Goal: Task Accomplishment & Management: Manage account settings

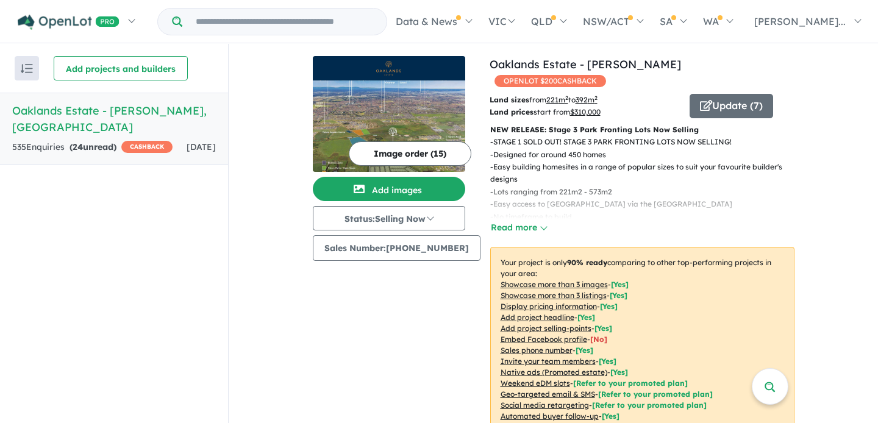
scroll to position [519, 0]
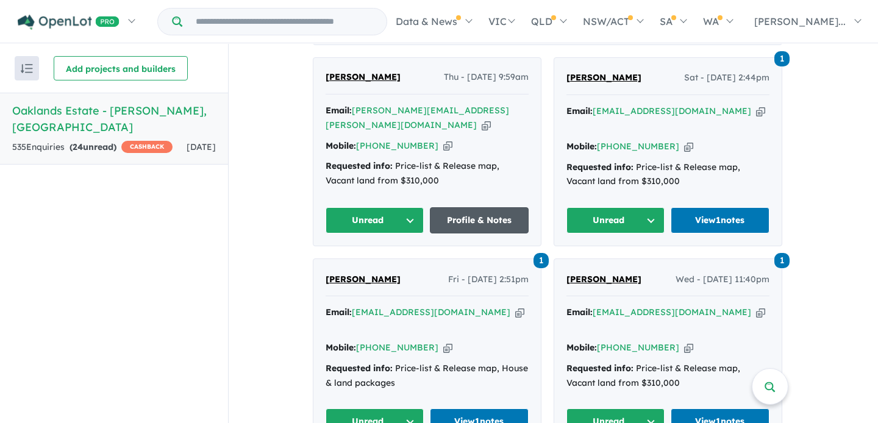
click at [478, 209] on link "Profile & Notes" at bounding box center [479, 220] width 99 height 26
click at [443, 140] on icon "button" at bounding box center [447, 146] width 9 height 13
click at [477, 207] on link "Profile & Notes" at bounding box center [479, 220] width 99 height 26
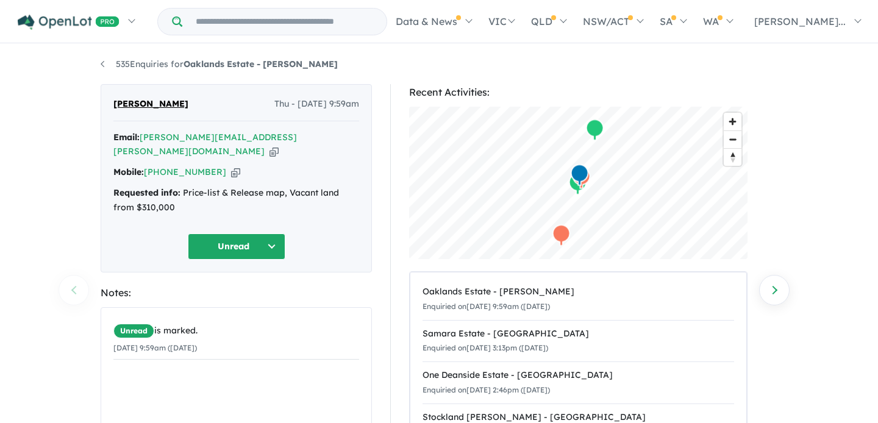
click at [278, 145] on icon "button" at bounding box center [274, 151] width 9 height 13
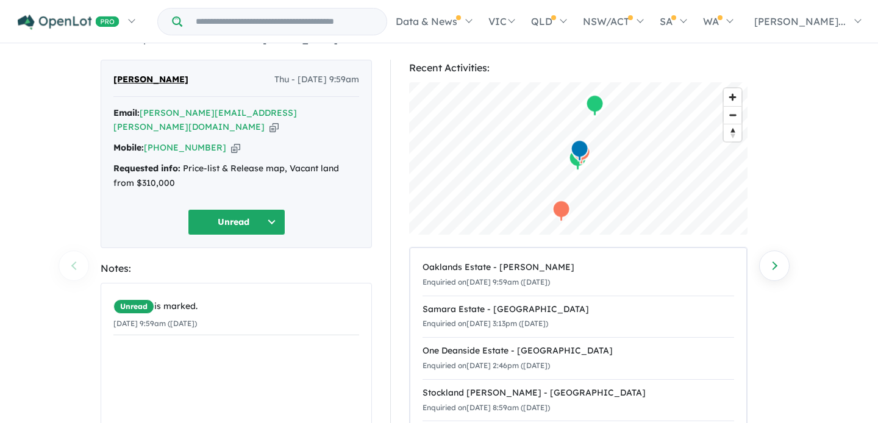
scroll to position [26, 0]
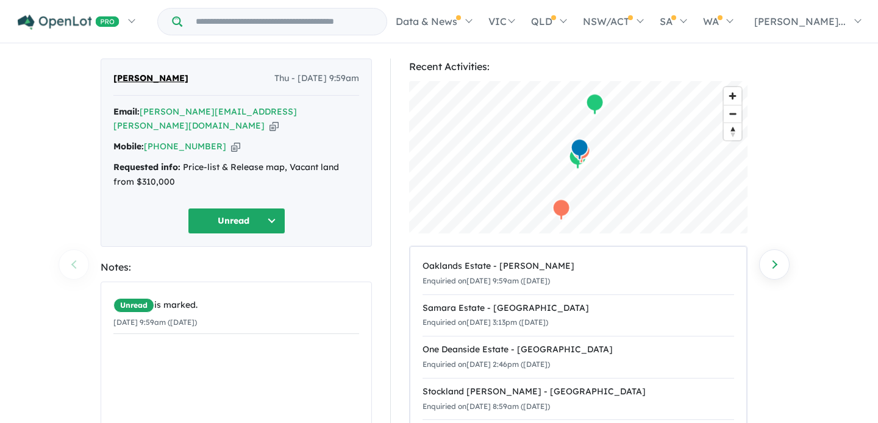
click at [276, 208] on button "Unread" at bounding box center [237, 221] width 98 height 26
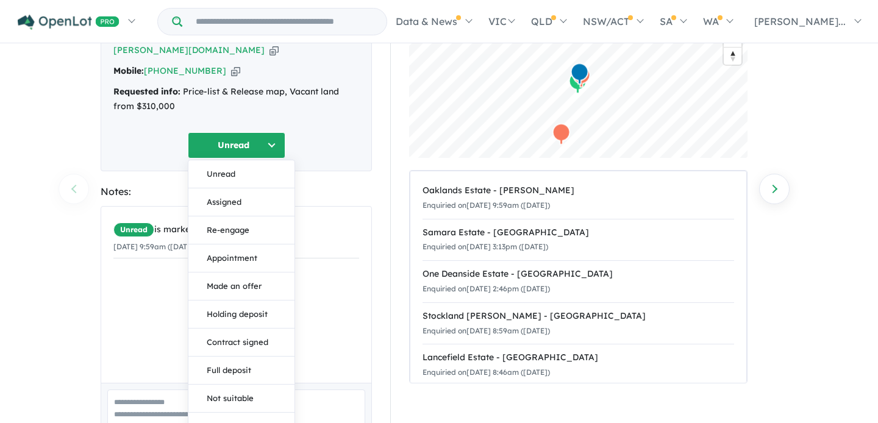
scroll to position [83, 0]
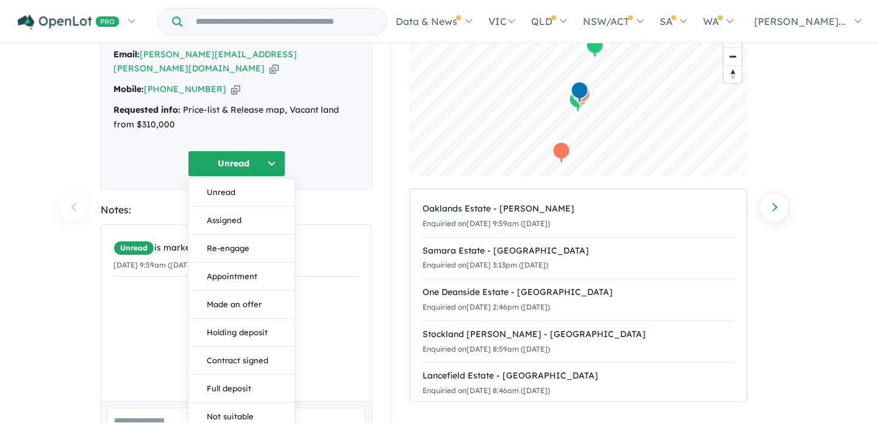
click at [342, 152] on div "Unread Unread Assigned Re-engage Appointment Made an offer Holding deposit Cont…" at bounding box center [236, 164] width 246 height 26
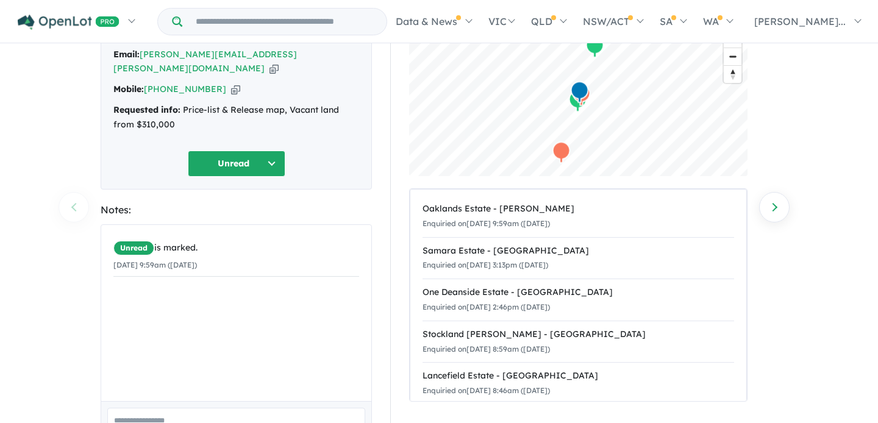
scroll to position [0, 0]
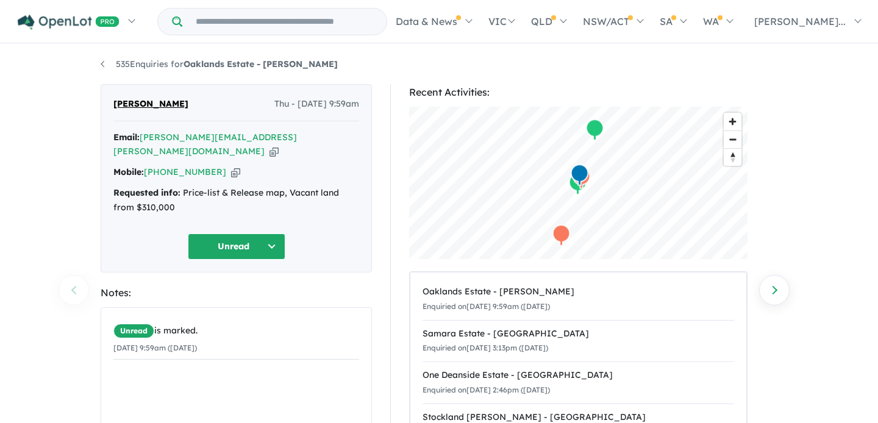
click at [267, 234] on button "Unread" at bounding box center [237, 247] width 98 height 26
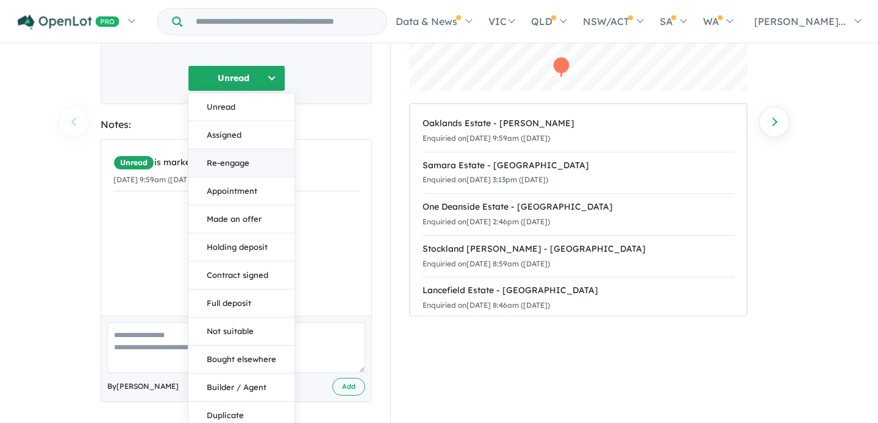
scroll to position [188, 0]
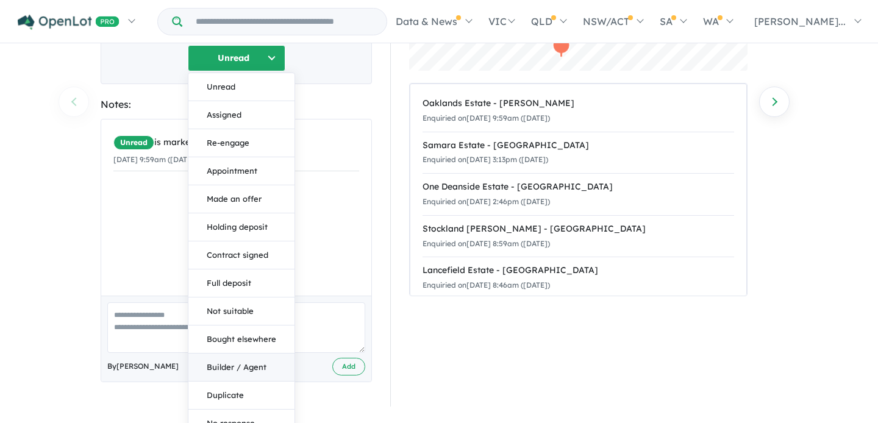
click at [237, 354] on button "Builder / Agent" at bounding box center [241, 368] width 106 height 28
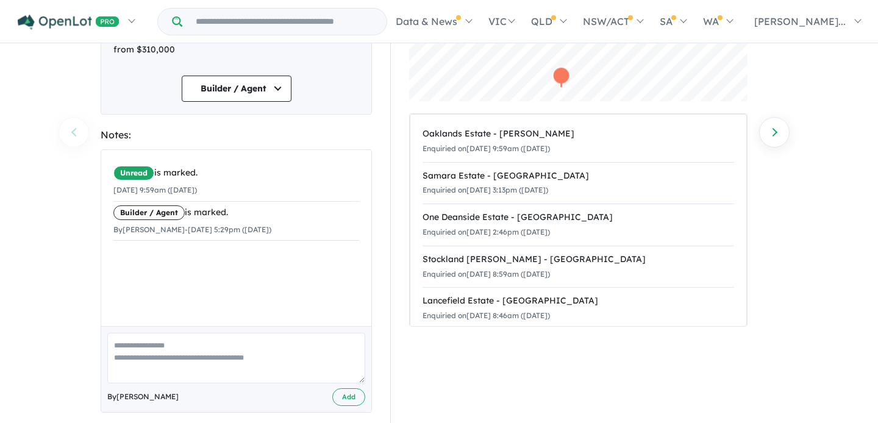
scroll to position [0, 0]
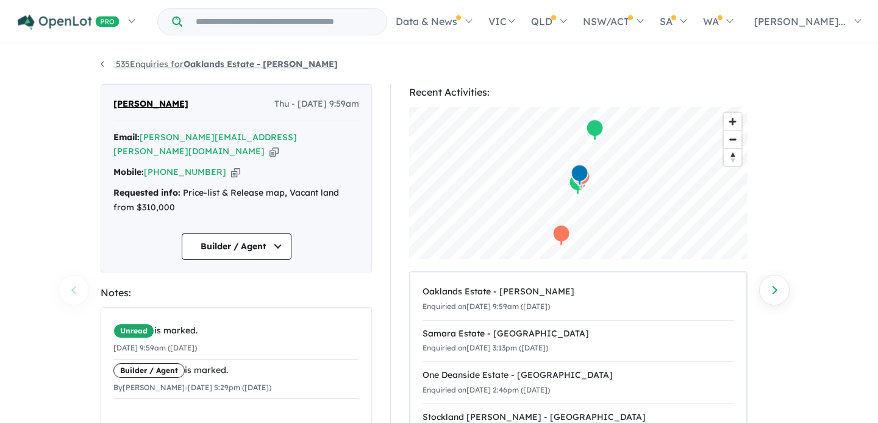
click at [106, 63] on link "535 Enquiries for Oaklands Estate - Bonnie Brook" at bounding box center [219, 64] width 237 height 11
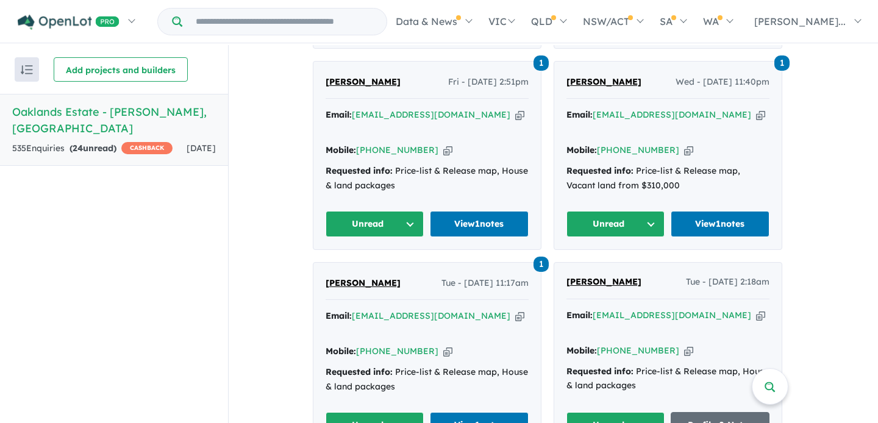
scroll to position [746, 0]
